Goal: Navigation & Orientation: Find specific page/section

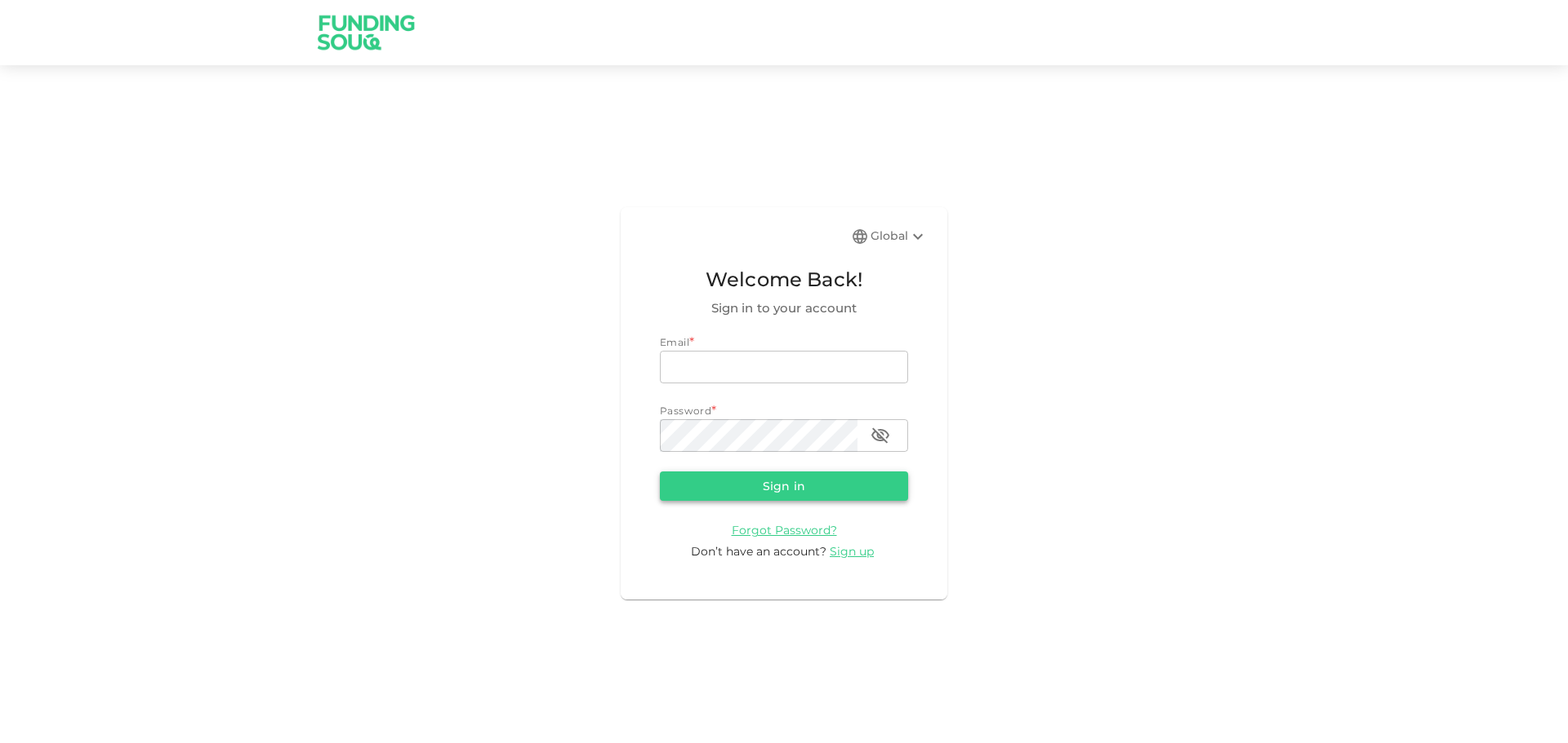
type input "[EMAIL_ADDRESS][DOMAIN_NAME]"
click at [774, 473] on button "Sign in" at bounding box center [784, 486] width 248 height 29
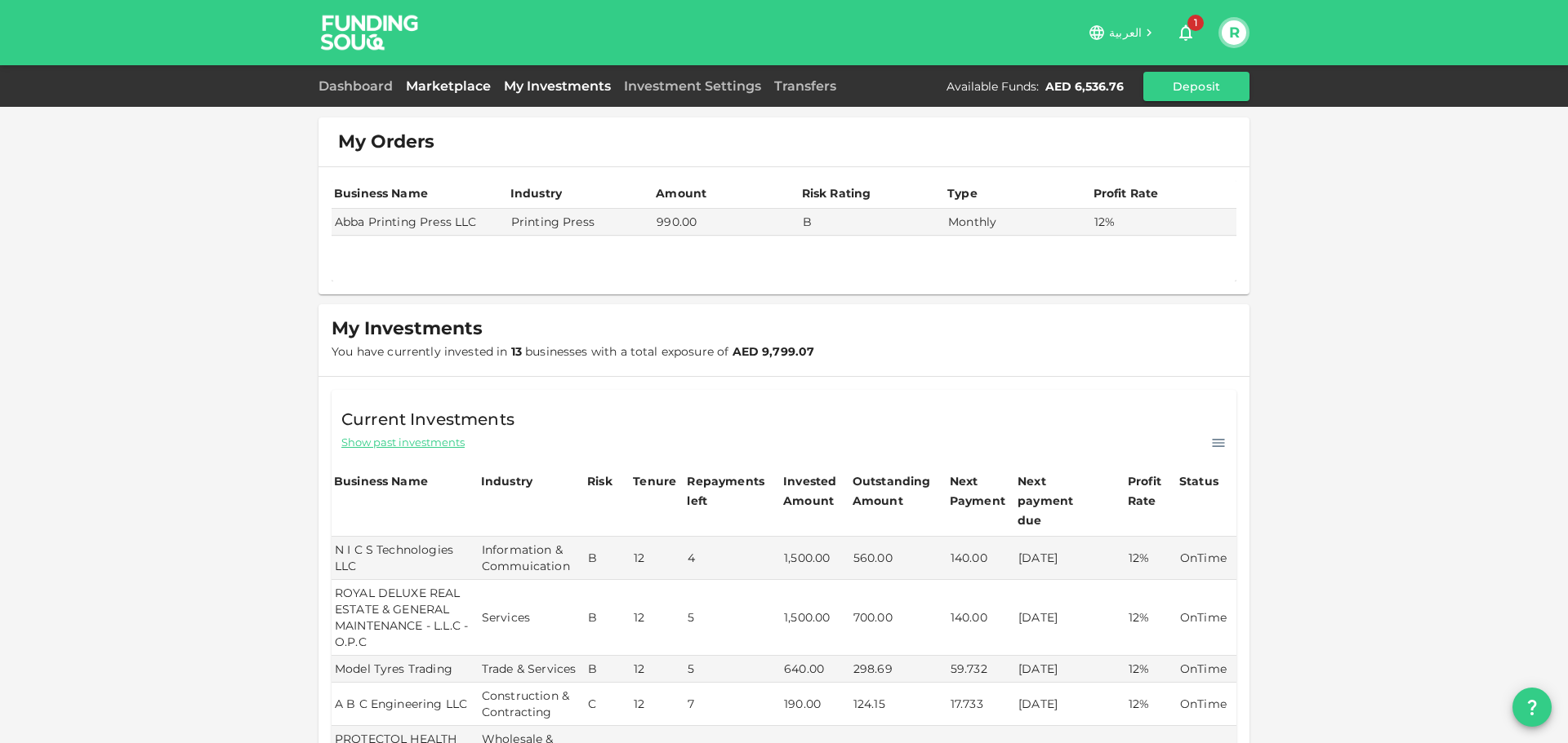
click at [444, 83] on link "Marketplace" at bounding box center [448, 86] width 98 height 16
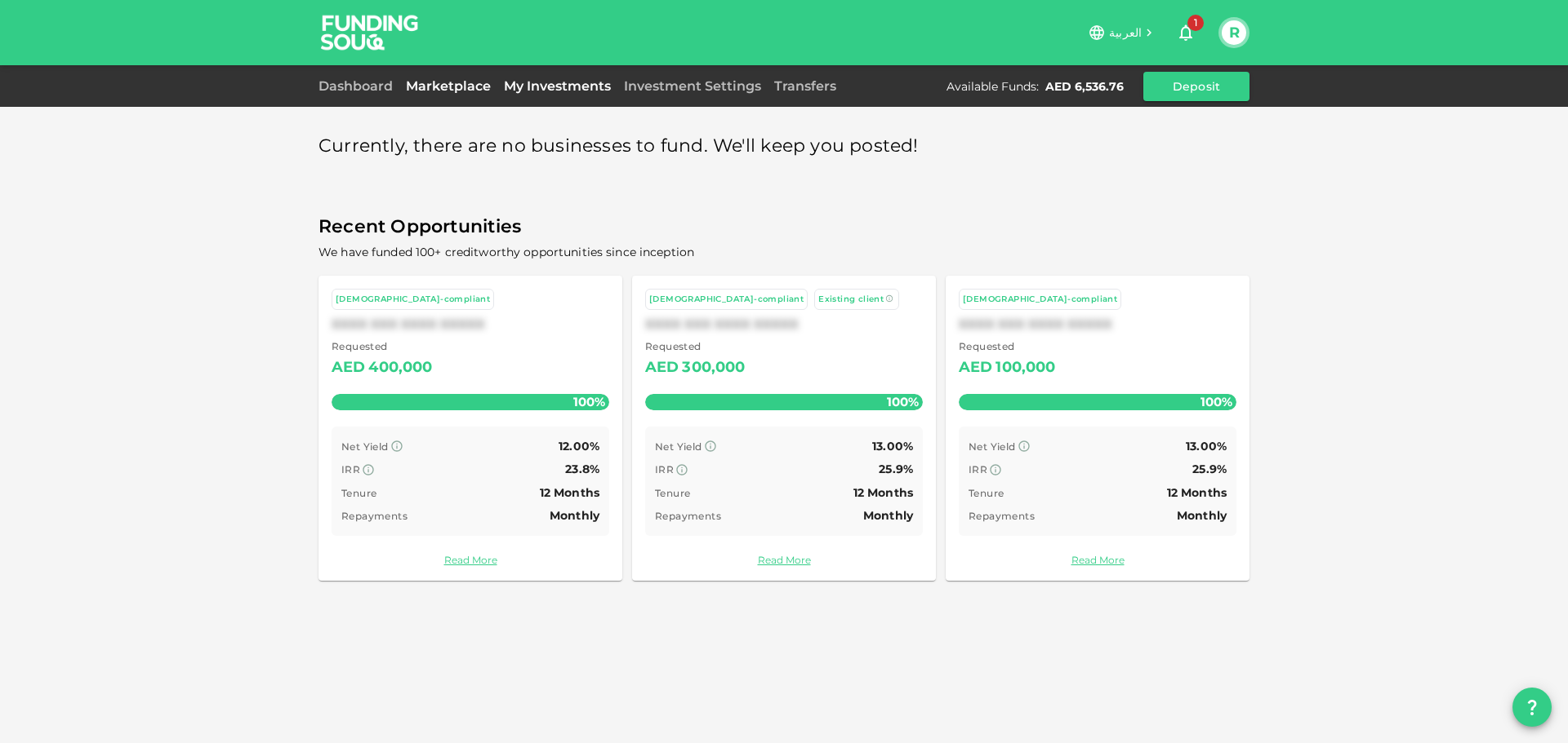
click at [527, 85] on link "My Investments" at bounding box center [557, 86] width 120 height 16
